Goal: Information Seeking & Learning: Stay updated

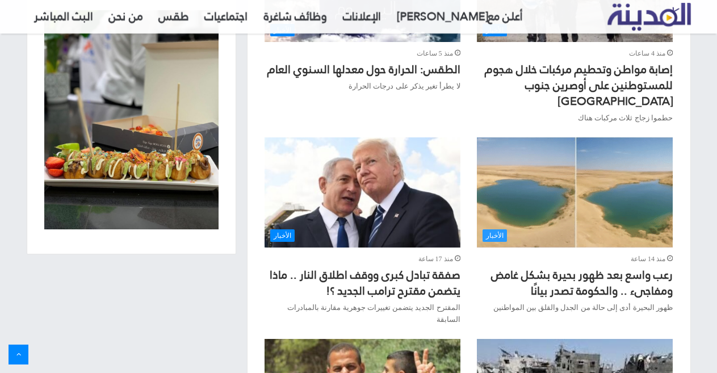
scroll to position [965, 0]
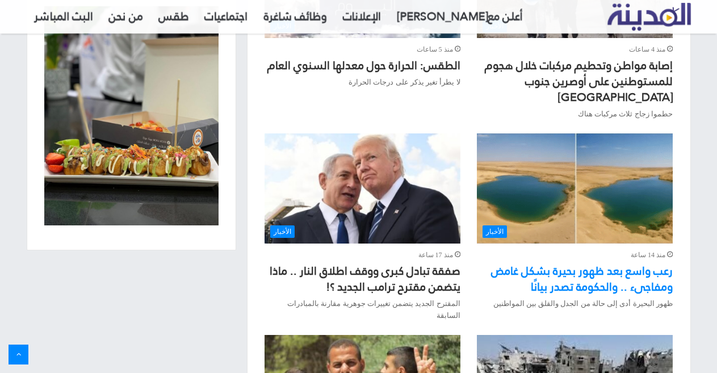
click at [607, 260] on link "رعب واسع بعد ظهور بحيرة بشكل غامض ومفاجىء .. والحكومة تصدر بيانًا" at bounding box center [582, 278] width 182 height 37
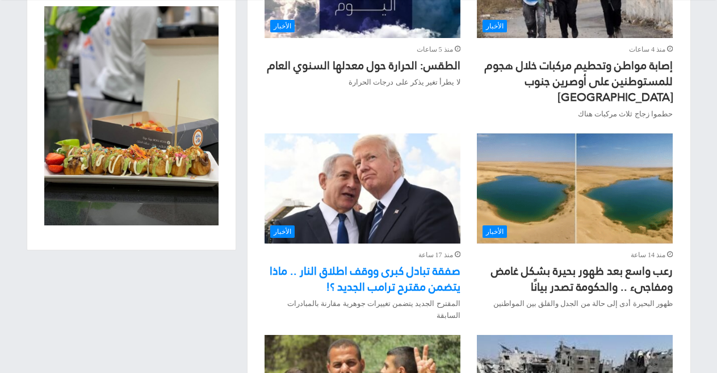
click at [381, 260] on link "صفقة تبادل كبرى ووقف اطلاق النار .. ماذا يتضمن مقترح ترامب الجديد ؟!" at bounding box center [365, 278] width 191 height 37
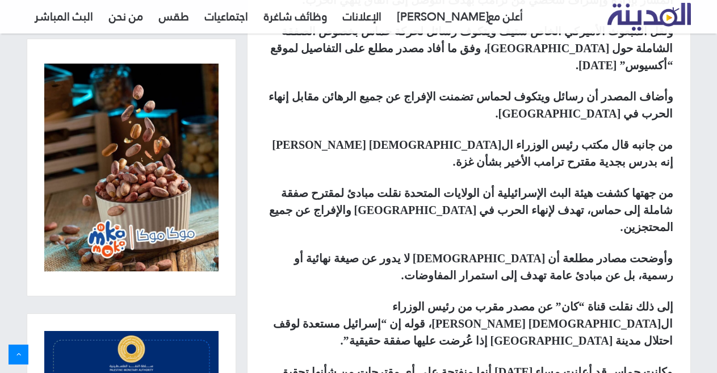
scroll to position [571, 0]
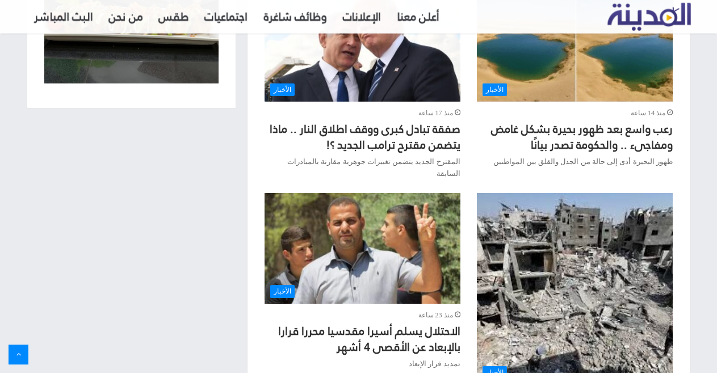
scroll to position [1192, 0]
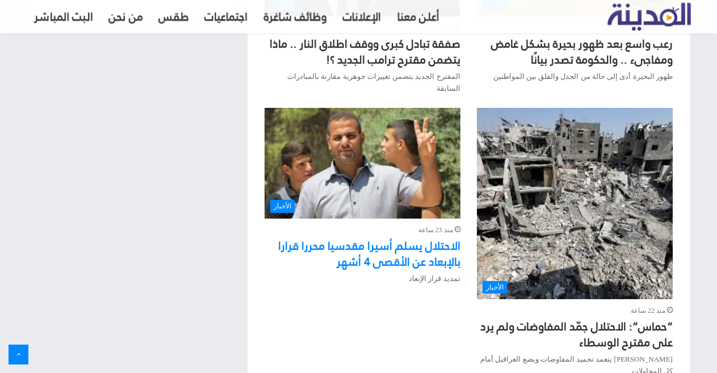
click at [394, 235] on link "الاحتلال يسلم أسيرا مقدسيا محررا قرارا بالإبعاد عن الأقصى 4 أشهر" at bounding box center [369, 253] width 182 height 37
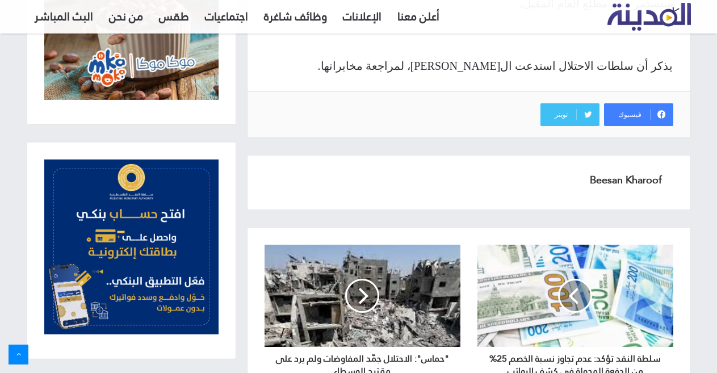
scroll to position [870, 0]
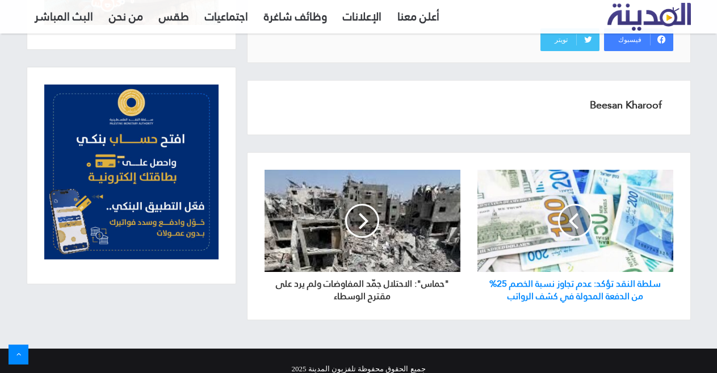
click at [568, 272] on h3 "سلطة النقد تؤكد: عدم تجاوز نسبة الخصم 25% من الدفعة المحولة في كشف الرواتب" at bounding box center [575, 287] width 196 height 31
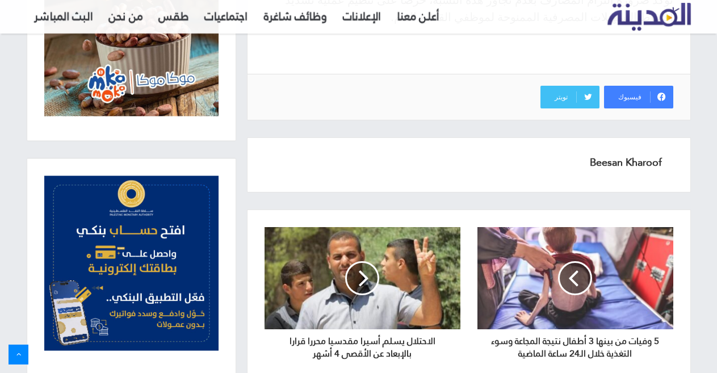
scroll to position [795, 0]
